Goal: Information Seeking & Learning: Learn about a topic

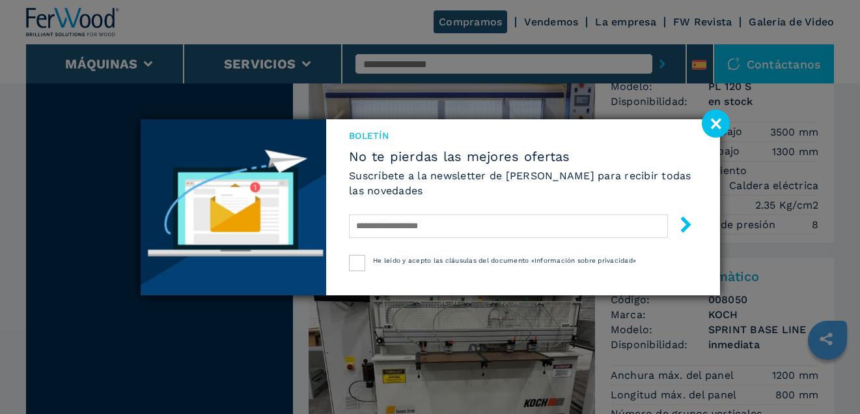
scroll to position [521, 0]
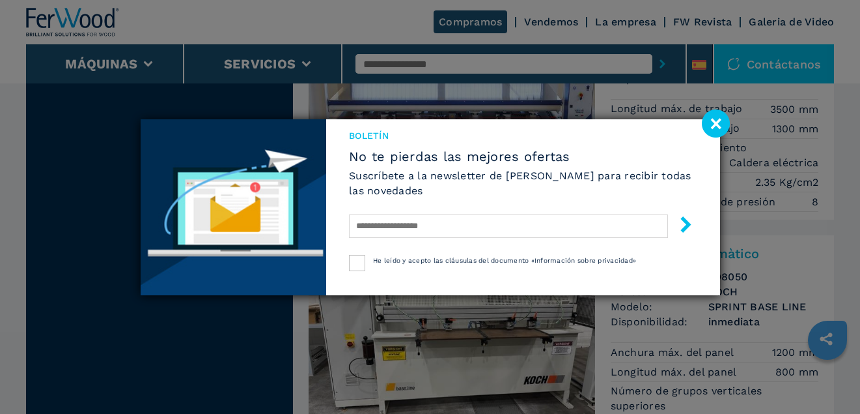
click at [710, 124] on image at bounding box center [716, 123] width 28 height 28
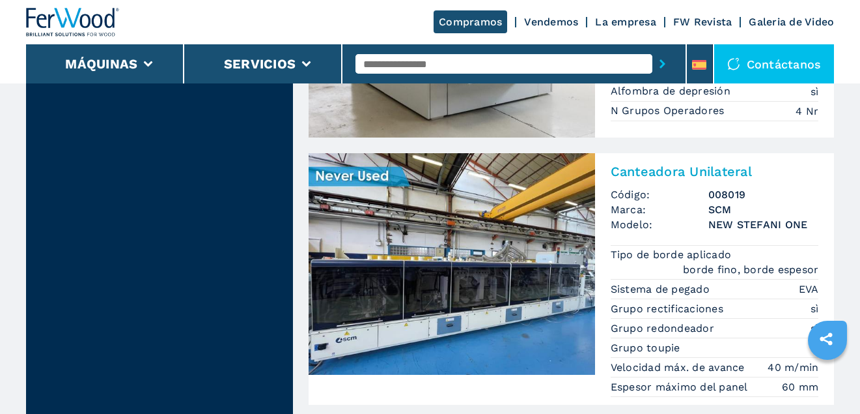
scroll to position [1466, 0]
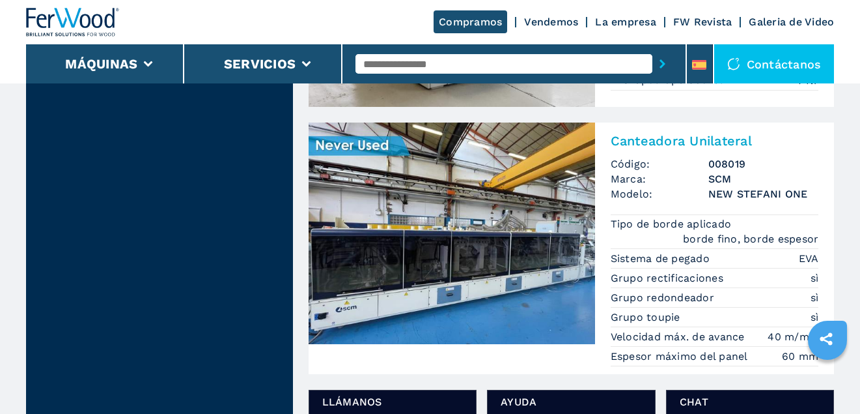
click at [490, 230] on img at bounding box center [452, 232] width 287 height 221
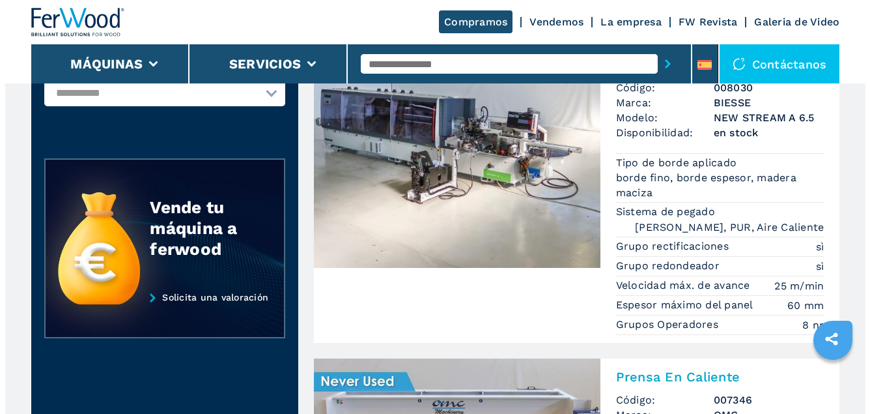
scroll to position [163, 0]
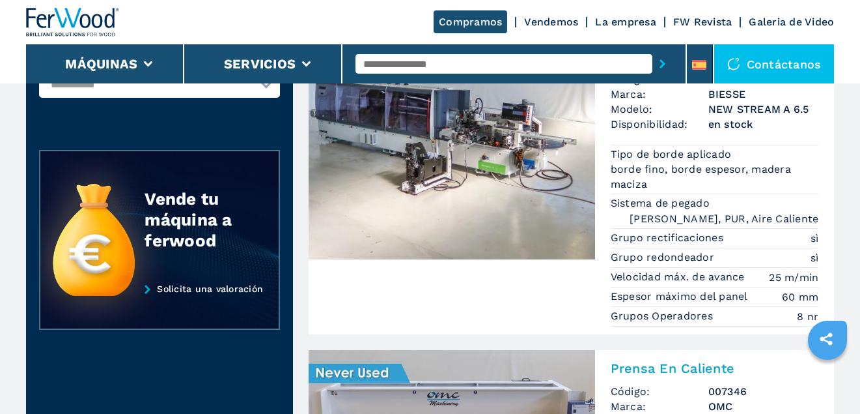
click at [488, 194] on img at bounding box center [452, 148] width 287 height 221
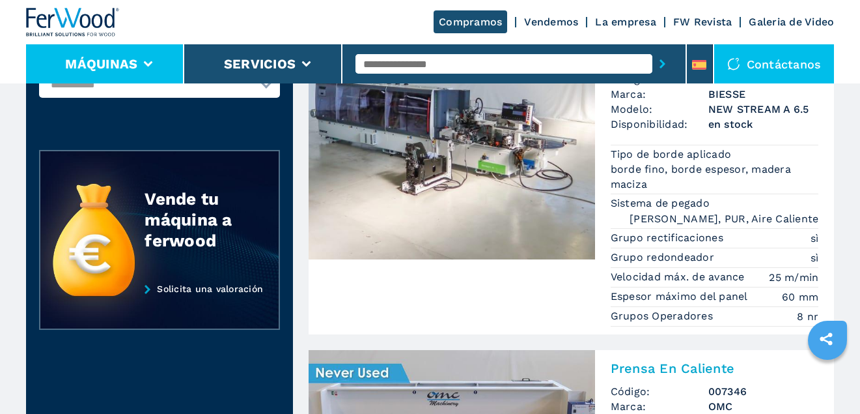
click at [137, 63] on li "Máquinas" at bounding box center [105, 63] width 158 height 39
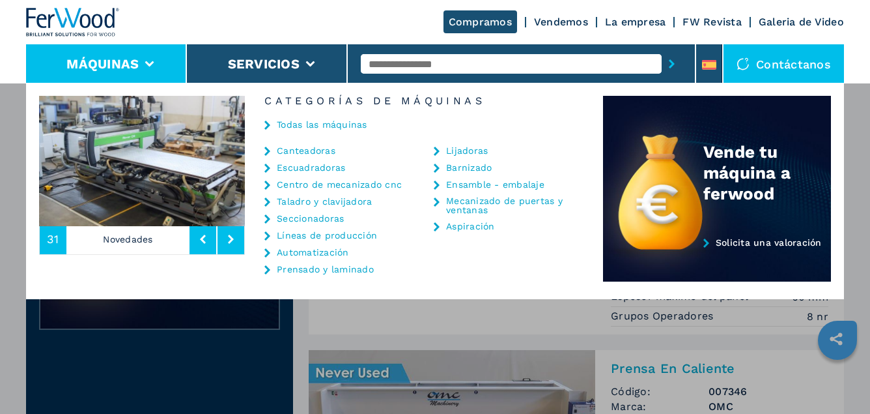
click at [318, 184] on link "Centro de mecanizado cnc" at bounding box center [339, 184] width 125 height 9
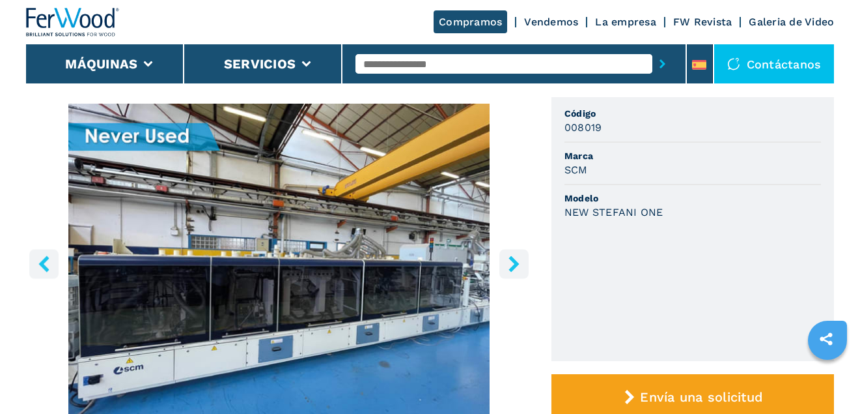
scroll to position [130, 0]
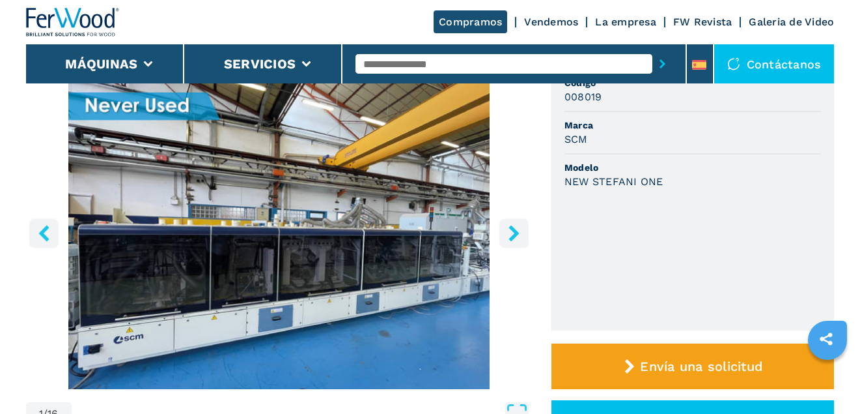
click at [520, 231] on icon "right-button" at bounding box center [514, 233] width 16 height 16
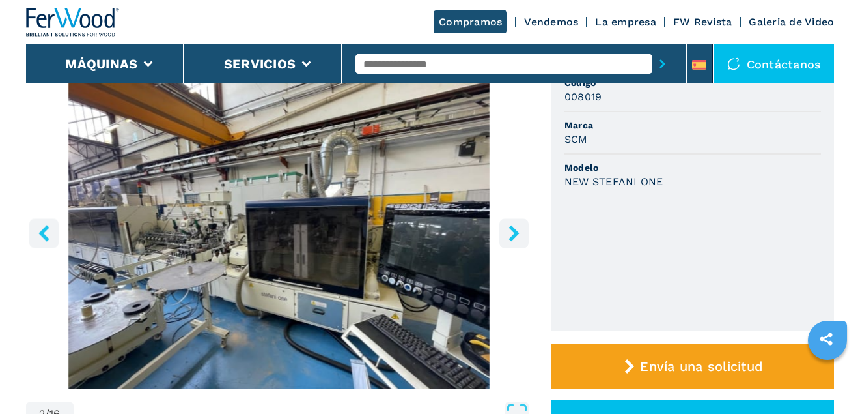
click at [515, 232] on icon "right-button" at bounding box center [514, 233] width 10 height 16
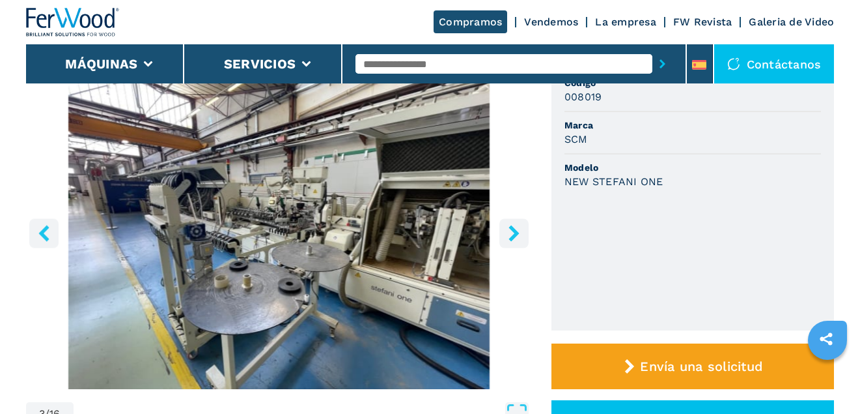
click at [514, 232] on icon "right-button" at bounding box center [514, 233] width 10 height 16
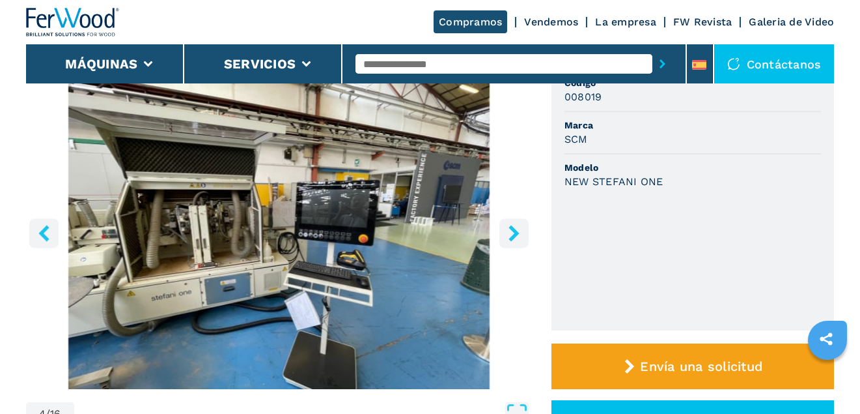
click at [514, 233] on icon "right-button" at bounding box center [514, 233] width 16 height 16
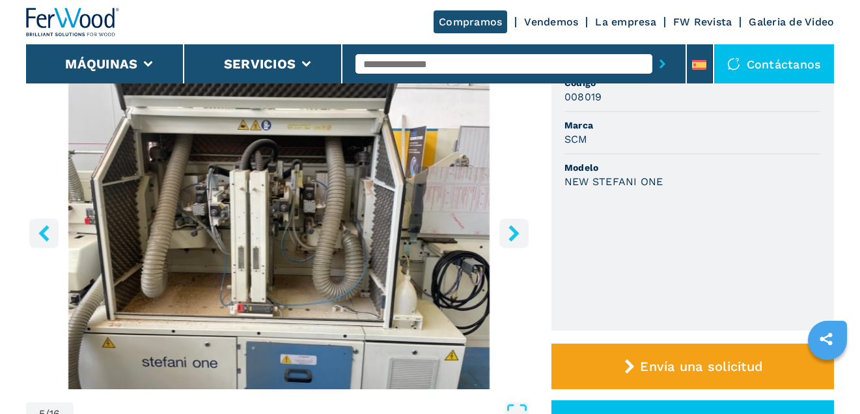
click at [50, 231] on icon "left-button" at bounding box center [44, 233] width 16 height 16
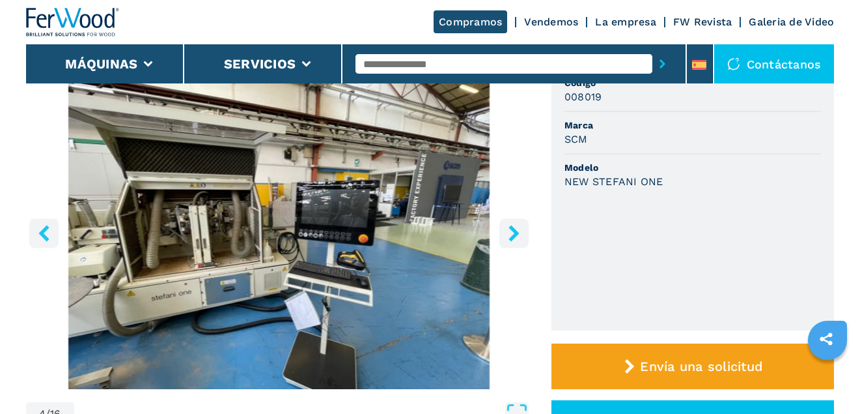
click at [516, 236] on icon "right-button" at bounding box center [514, 233] width 10 height 16
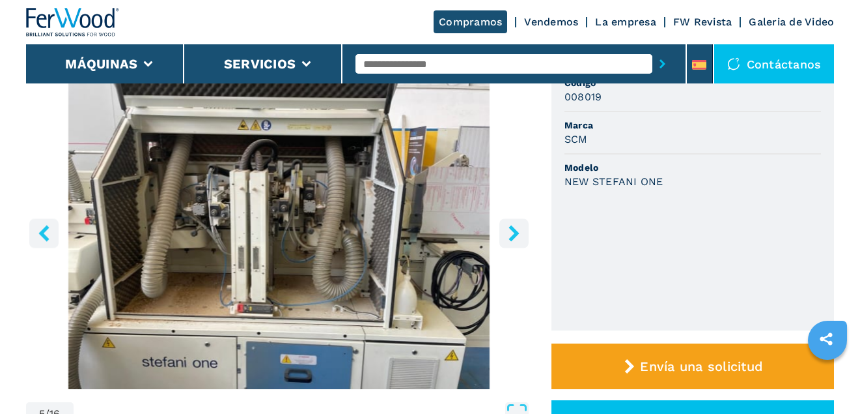
click at [516, 233] on icon "right-button" at bounding box center [514, 233] width 10 height 16
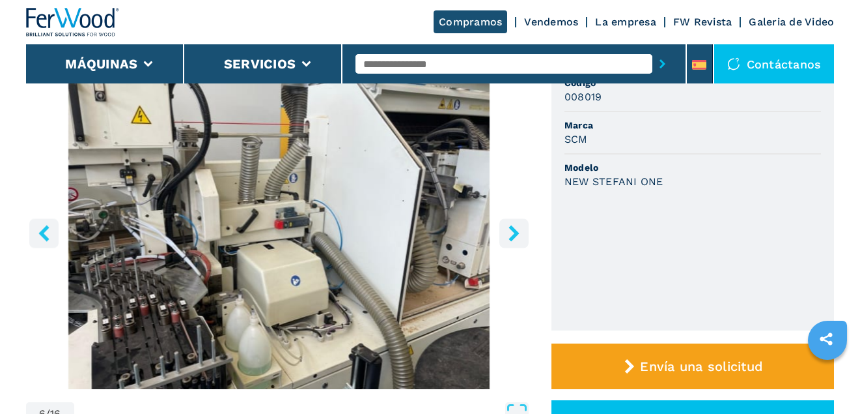
click at [516, 233] on icon "right-button" at bounding box center [514, 233] width 10 height 16
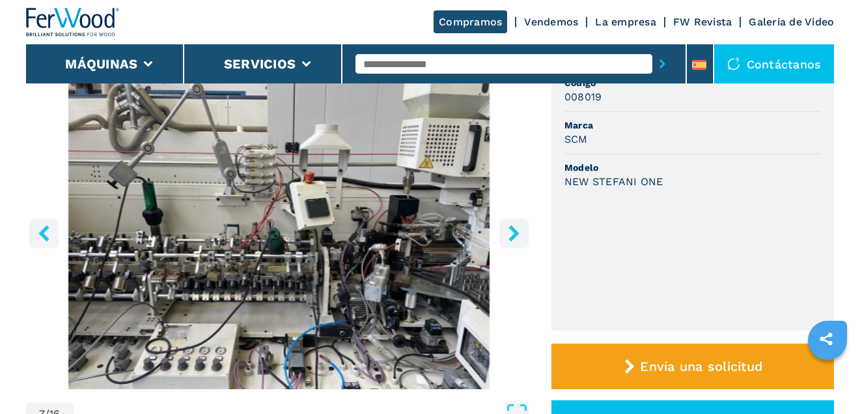
click at [516, 233] on icon "right-button" at bounding box center [514, 233] width 10 height 16
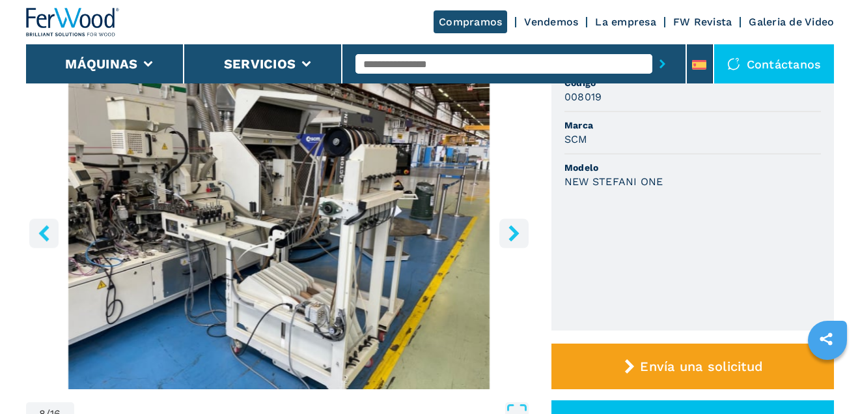
click at [516, 233] on icon "right-button" at bounding box center [514, 233] width 10 height 16
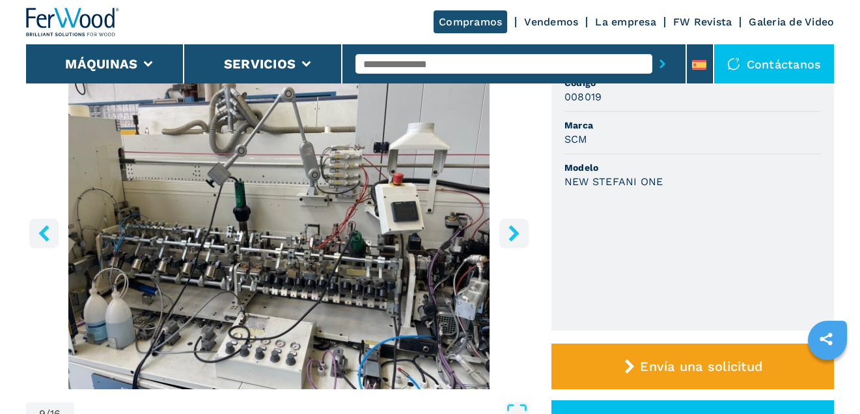
click at [516, 233] on icon "right-button" at bounding box center [514, 233] width 10 height 16
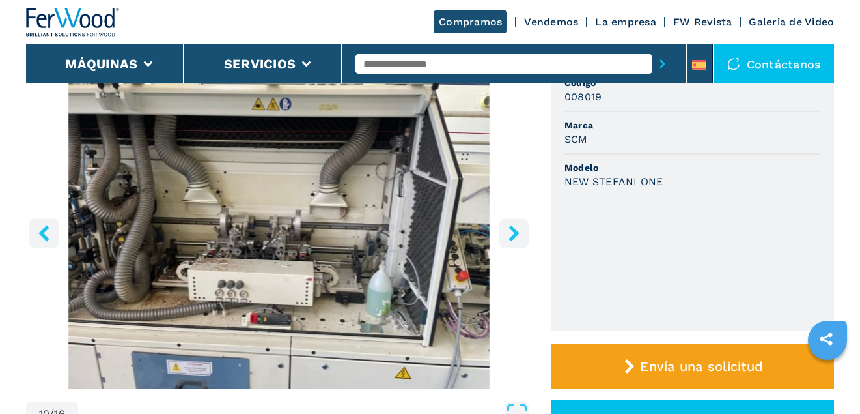
click at [516, 233] on icon "right-button" at bounding box center [514, 233] width 10 height 16
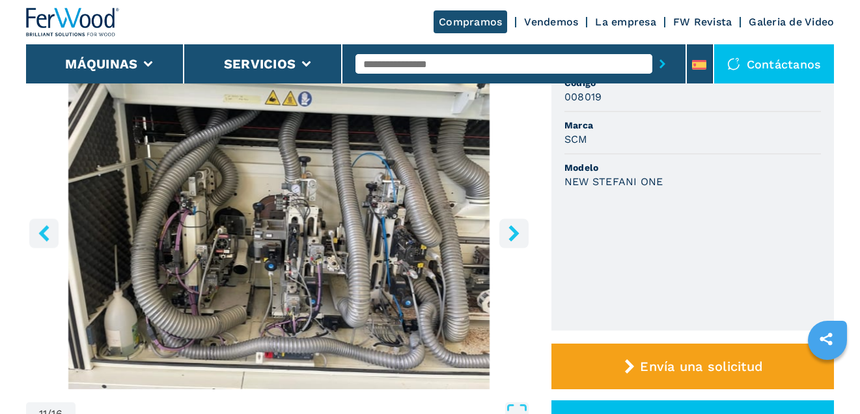
click at [516, 233] on icon "right-button" at bounding box center [514, 233] width 10 height 16
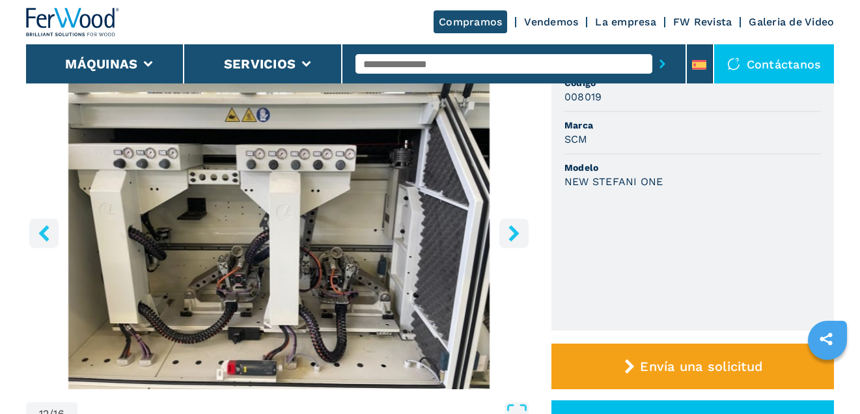
click at [513, 230] on icon "right-button" at bounding box center [514, 233] width 10 height 16
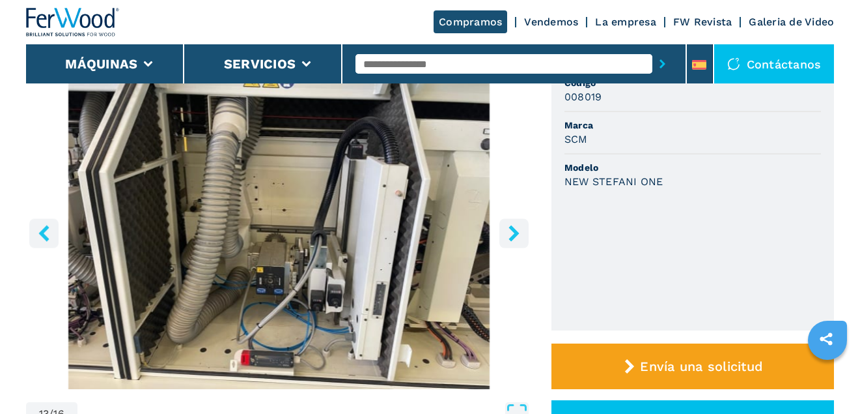
click at [513, 230] on icon "right-button" at bounding box center [514, 233] width 10 height 16
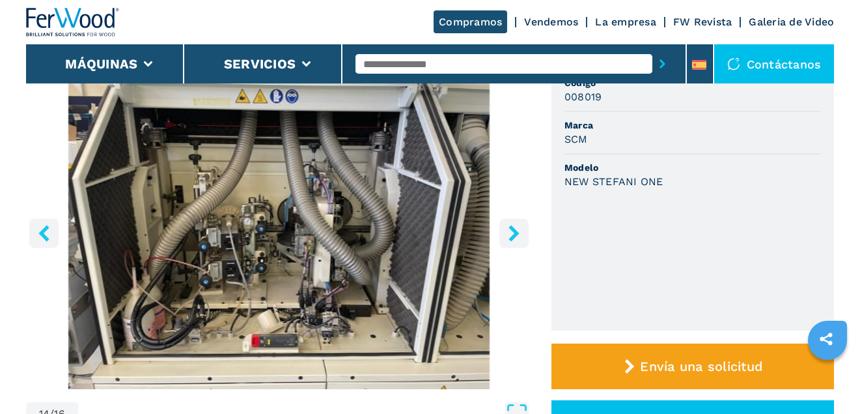
click at [513, 230] on icon "right-button" at bounding box center [514, 233] width 10 height 16
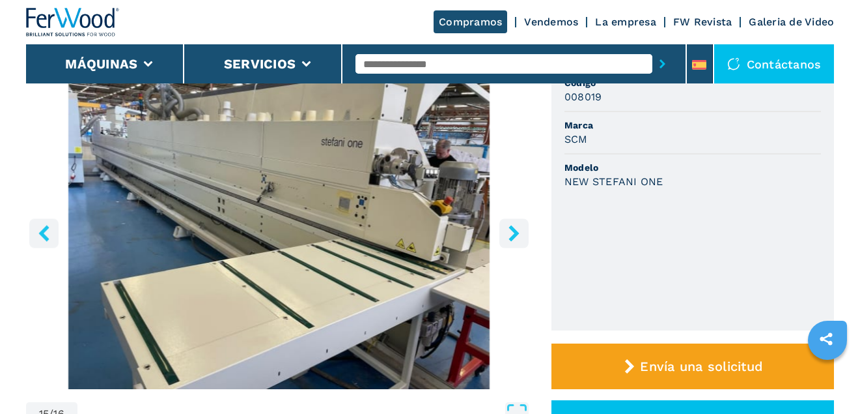
click at [514, 230] on icon "right-button" at bounding box center [514, 233] width 10 height 16
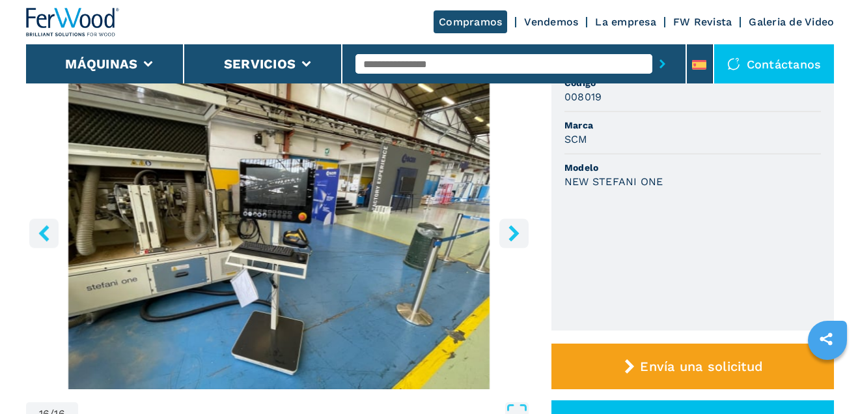
click at [514, 230] on icon "right-button" at bounding box center [514, 233] width 10 height 16
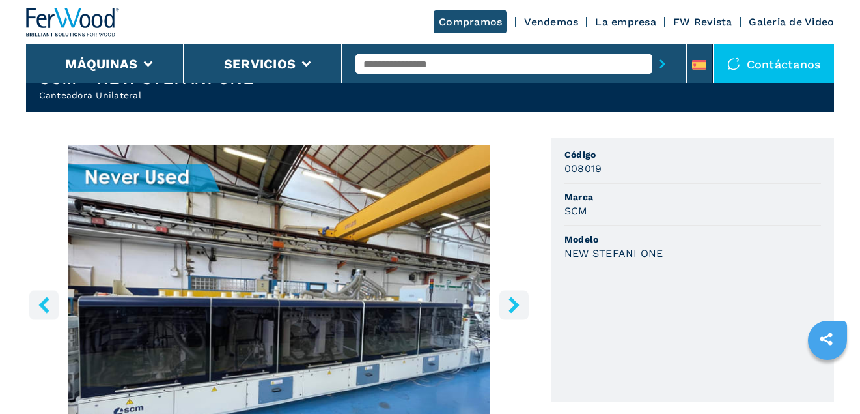
scroll to position [0, 0]
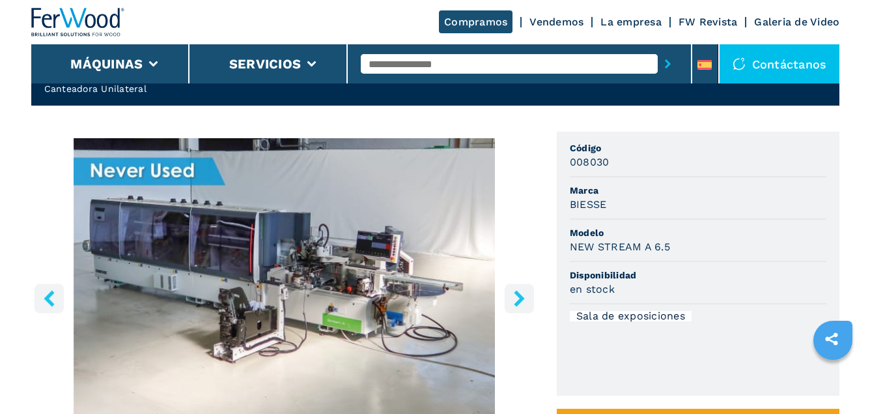
scroll to position [130, 0]
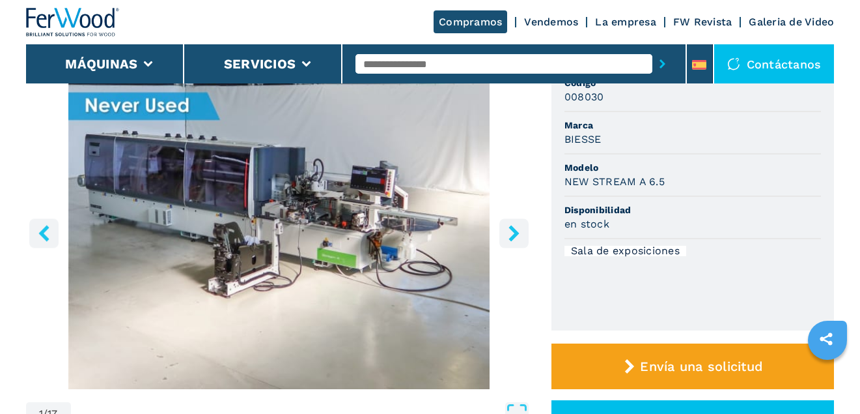
click at [515, 234] on icon "right-button" at bounding box center [514, 233] width 10 height 16
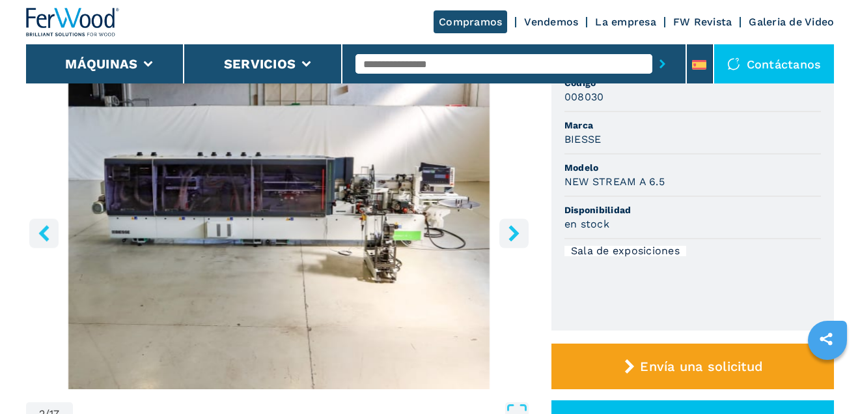
click at [515, 234] on icon "right-button" at bounding box center [514, 233] width 10 height 16
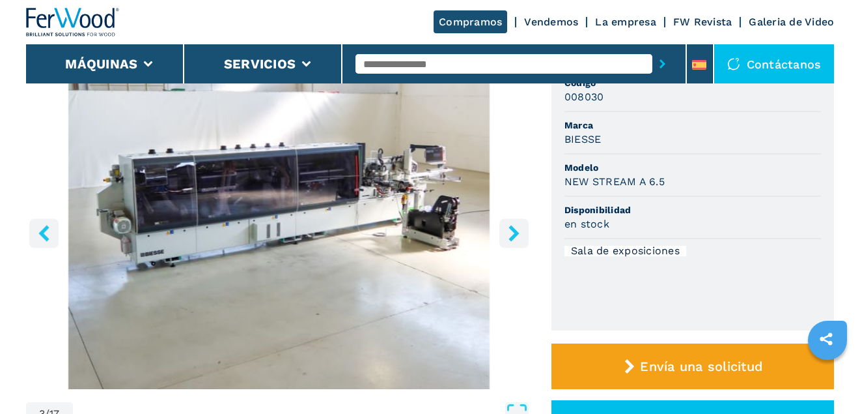
click at [515, 234] on icon "right-button" at bounding box center [514, 233] width 10 height 16
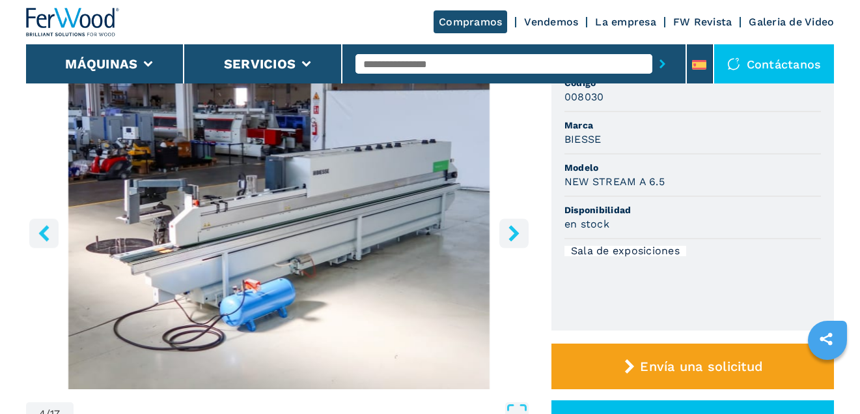
click at [513, 233] on icon "right-button" at bounding box center [514, 233] width 16 height 16
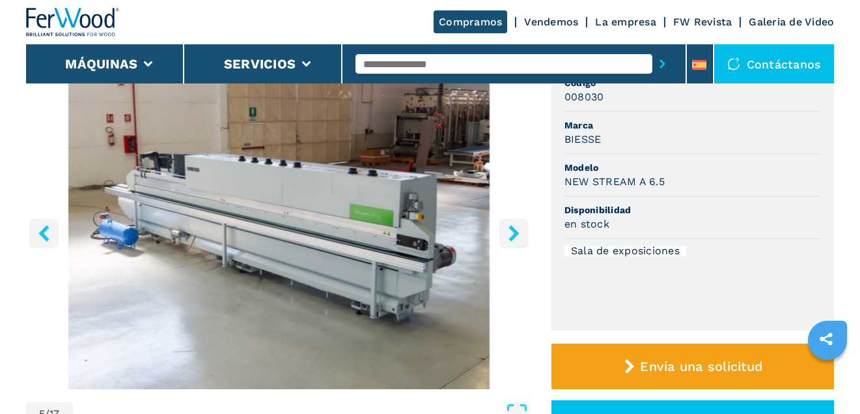
click at [513, 233] on icon "right-button" at bounding box center [514, 233] width 16 height 16
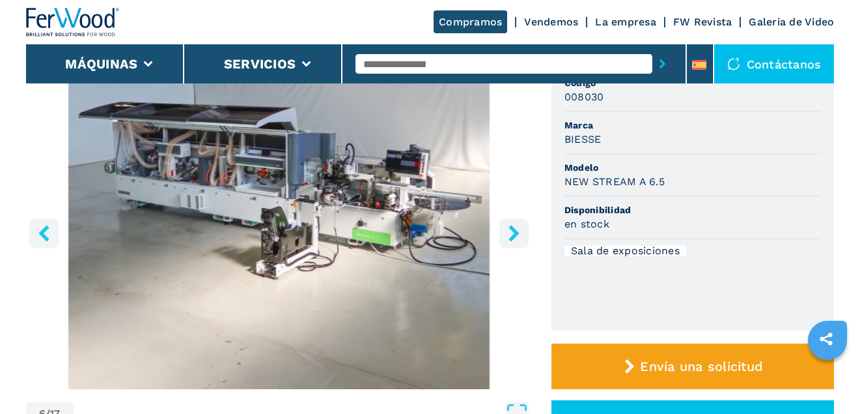
click at [513, 233] on icon "right-button" at bounding box center [514, 233] width 16 height 16
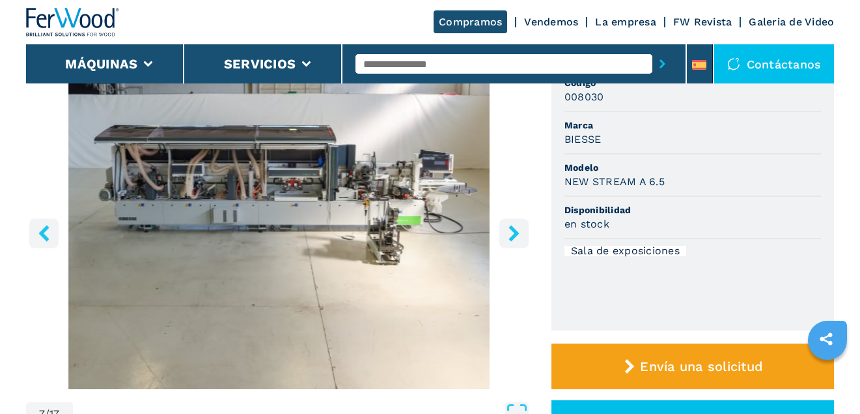
click at [513, 233] on icon "right-button" at bounding box center [514, 233] width 16 height 16
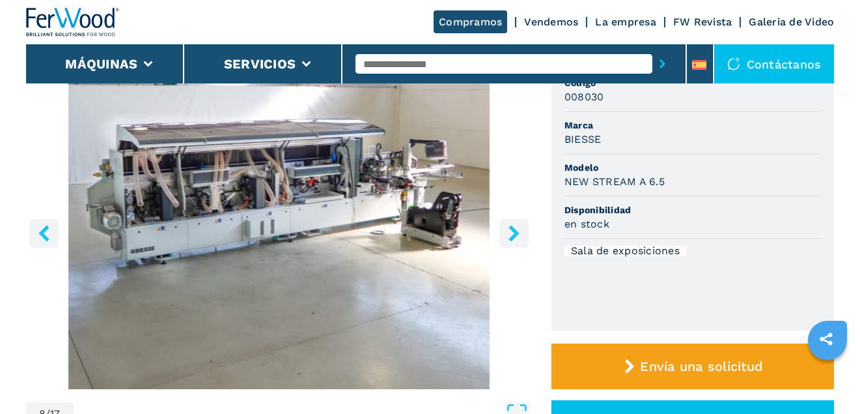
click at [513, 233] on icon "right-button" at bounding box center [514, 233] width 16 height 16
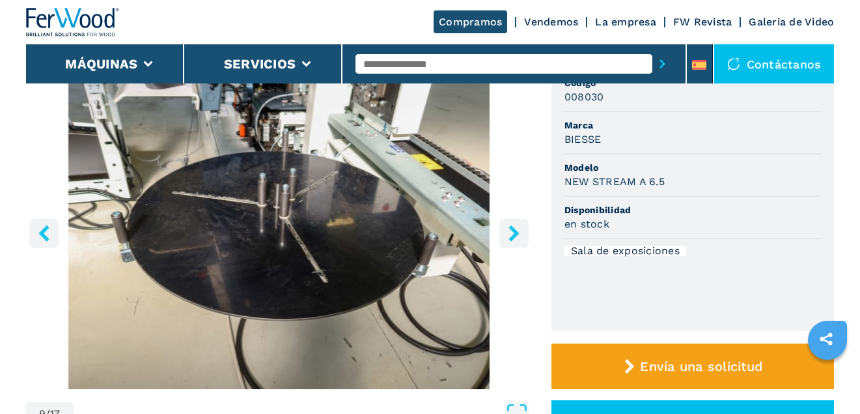
click at [513, 233] on icon "right-button" at bounding box center [514, 233] width 16 height 16
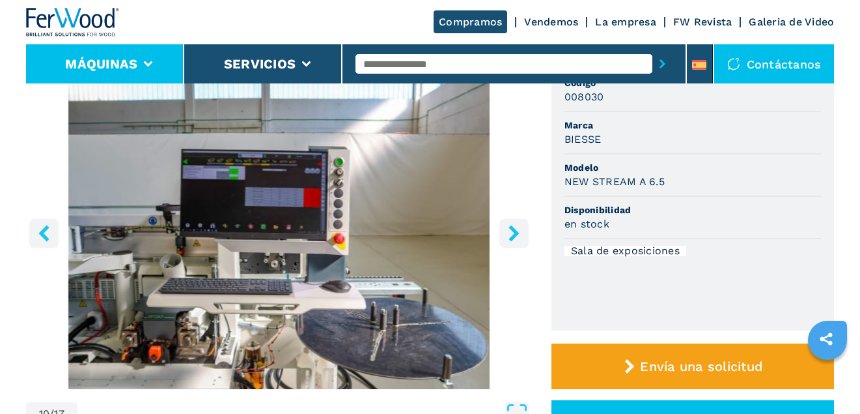
click at [100, 64] on button "Máquinas" at bounding box center [101, 64] width 72 height 16
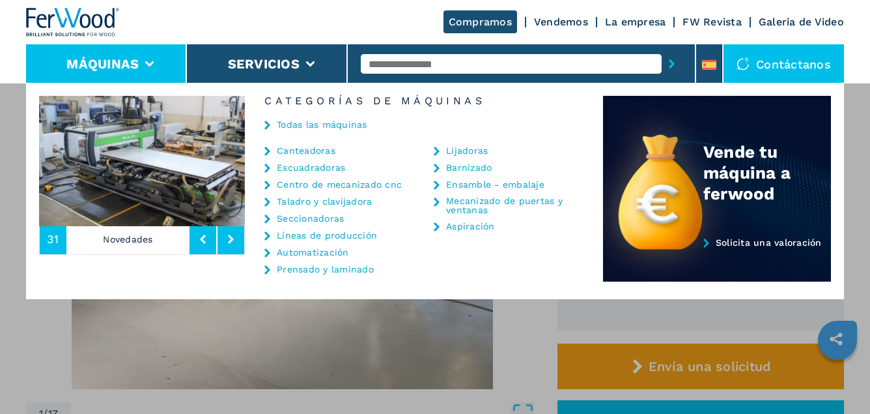
click at [344, 184] on link "Centro de mecanizado cnc" at bounding box center [339, 184] width 125 height 9
click at [292, 184] on link "Centro de mecanizado cnc" at bounding box center [339, 184] width 125 height 9
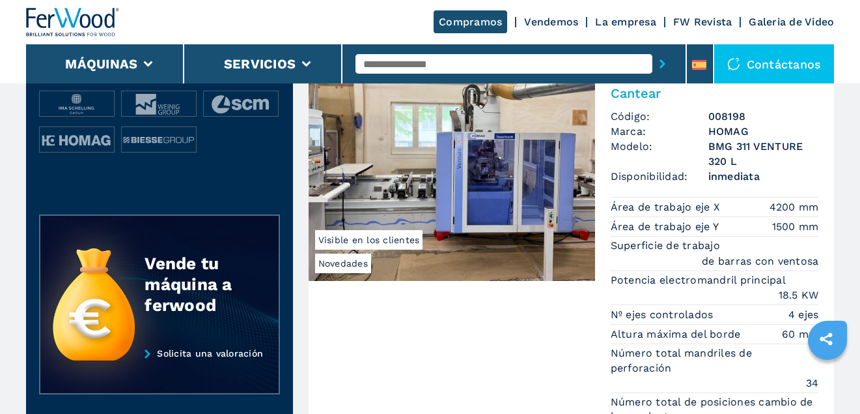
scroll to position [521, 0]
